Goal: Find specific page/section: Find specific page/section

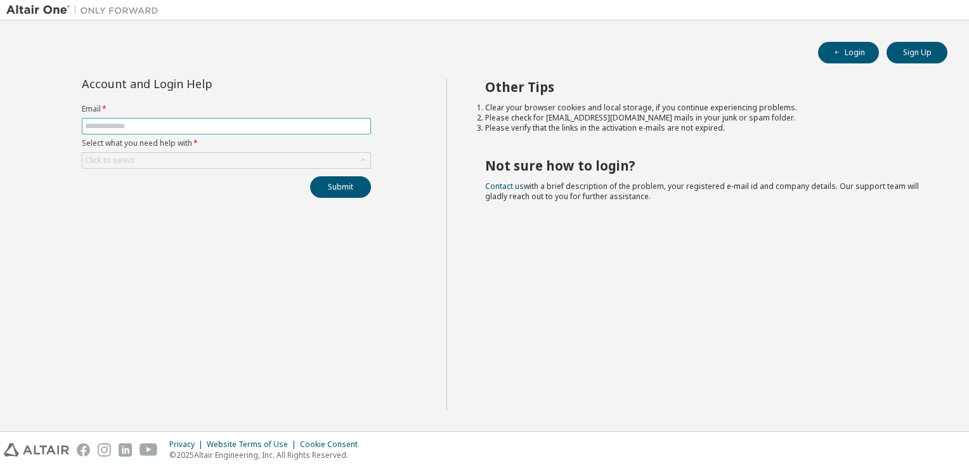
click at [312, 127] on input "text" at bounding box center [226, 126] width 283 height 10
type input "**********"
click at [349, 156] on div "Click to select" at bounding box center [226, 160] width 288 height 15
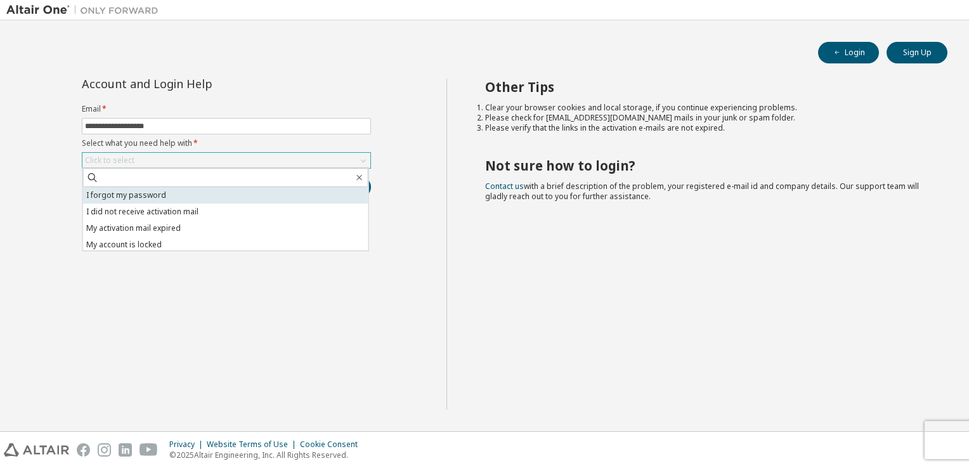
click at [270, 199] on li "I forgot my password" at bounding box center [225, 195] width 285 height 16
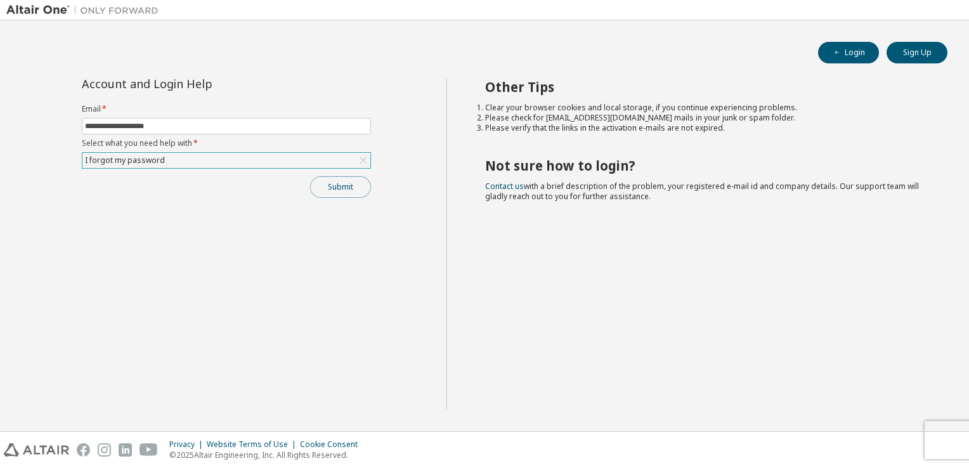
click at [351, 184] on button "Submit" at bounding box center [340, 187] width 61 height 22
click at [847, 53] on button "Login" at bounding box center [848, 53] width 61 height 22
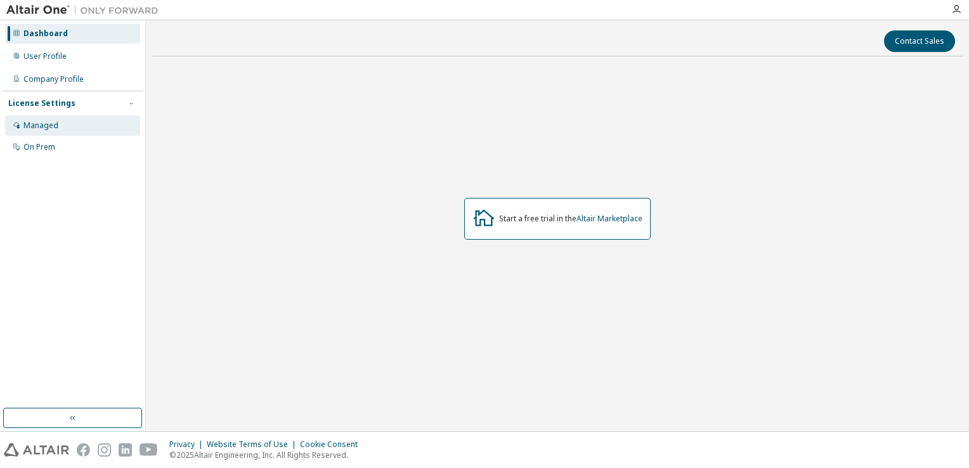
click at [79, 126] on div "Managed" at bounding box center [72, 125] width 135 height 20
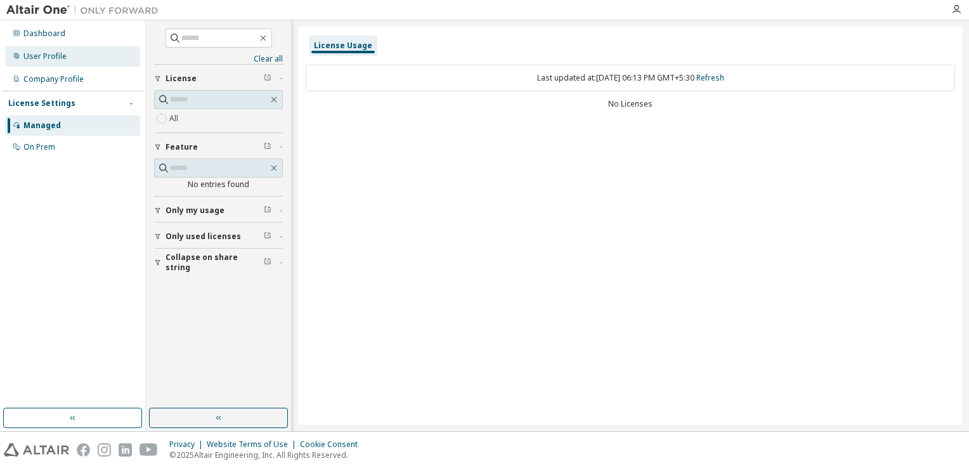
click at [82, 47] on div "User Profile" at bounding box center [72, 56] width 135 height 20
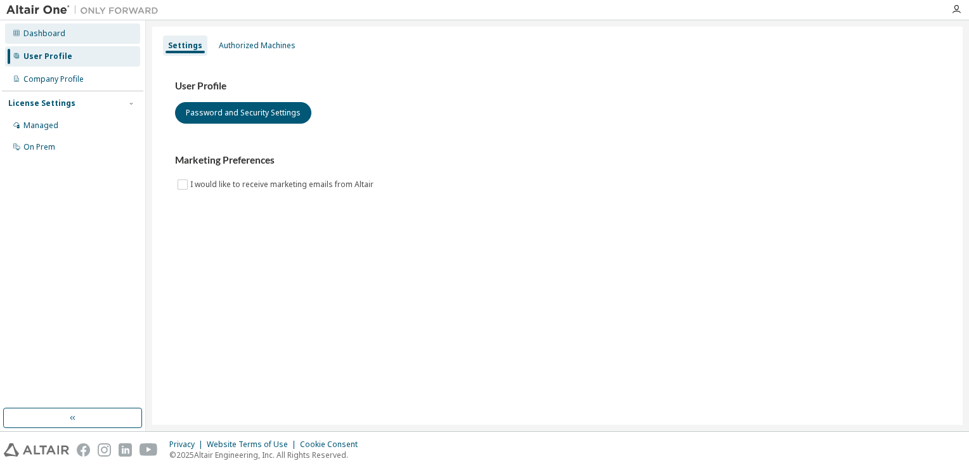
click at [84, 37] on div "Dashboard" at bounding box center [72, 33] width 135 height 20
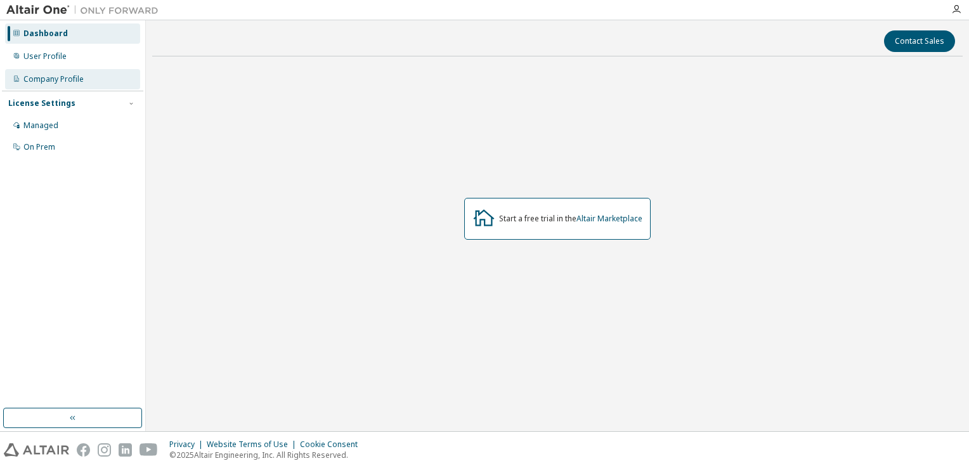
click at [74, 76] on div "Company Profile" at bounding box center [53, 79] width 60 height 10
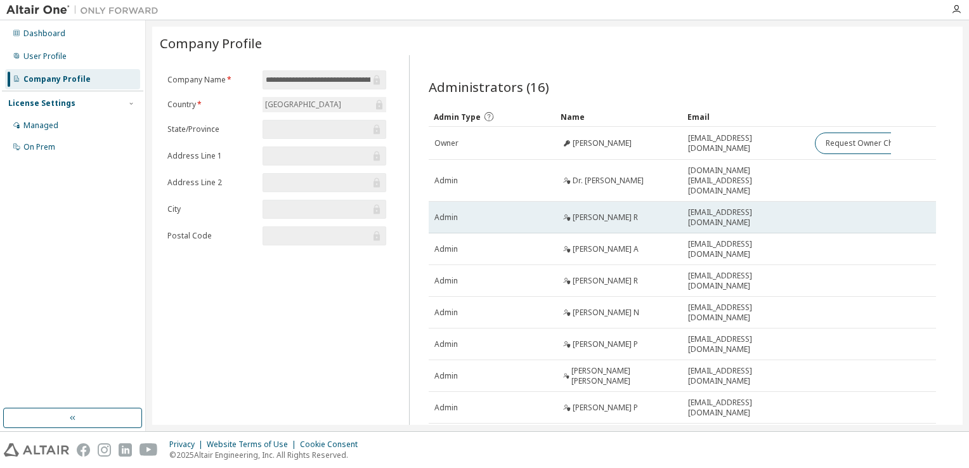
click at [643, 212] on div "Dr. Pandiyarajan R" at bounding box center [618, 217] width 115 height 10
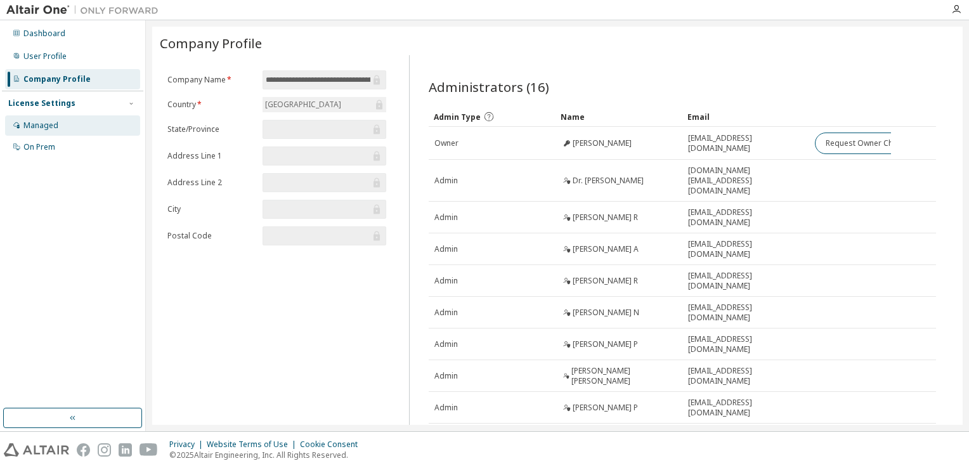
click at [68, 129] on div "Managed" at bounding box center [72, 125] width 135 height 20
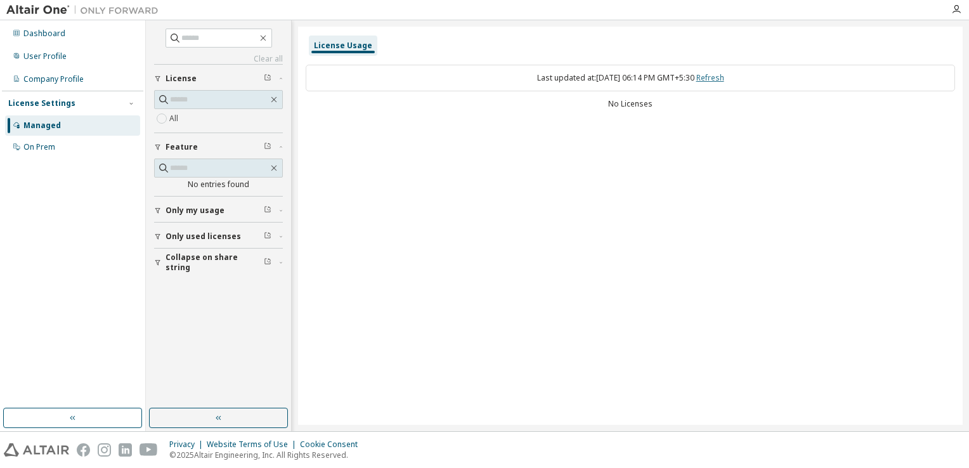
click at [724, 81] on link "Refresh" at bounding box center [710, 77] width 28 height 11
click at [81, 151] on div "On Prem" at bounding box center [72, 147] width 135 height 20
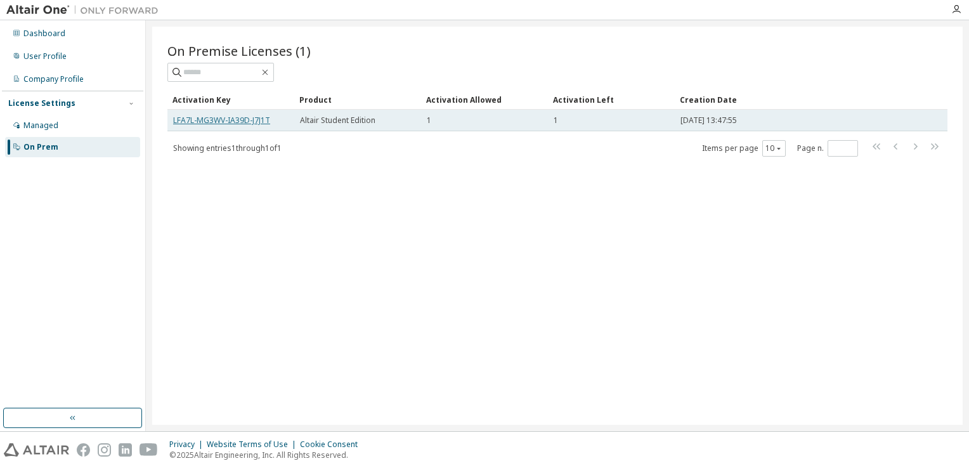
click at [237, 120] on link "LFA7L-MG3WV-IA39D-J7J1T" at bounding box center [221, 120] width 97 height 11
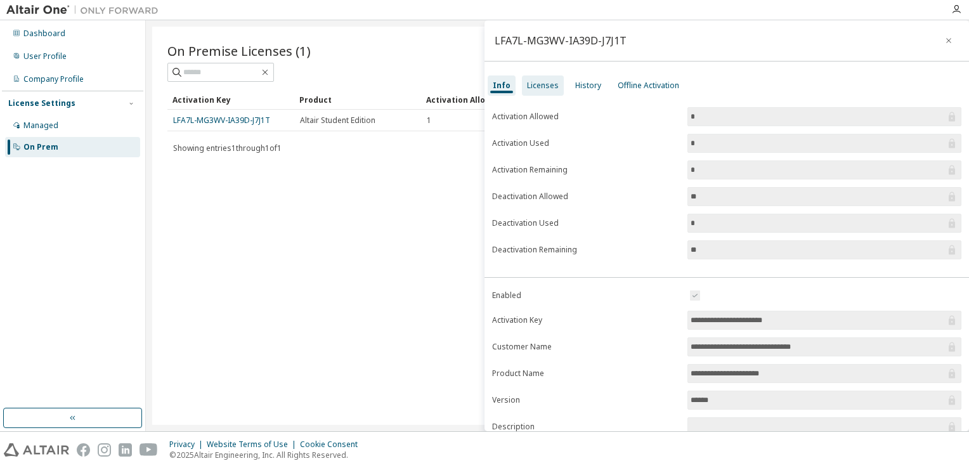
click at [532, 88] on div "Licenses" at bounding box center [543, 86] width 32 height 10
